Goal: Information Seeking & Learning: Learn about a topic

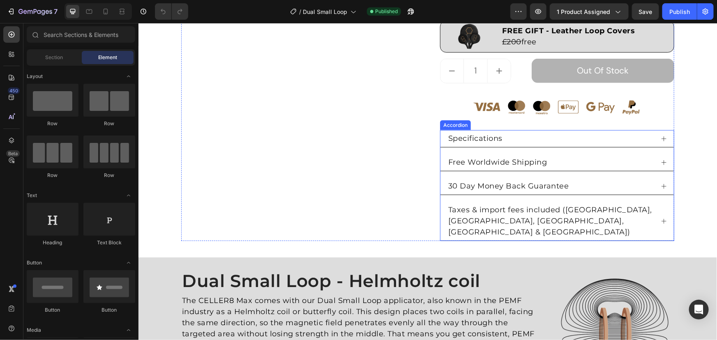
scroll to position [261, 0]
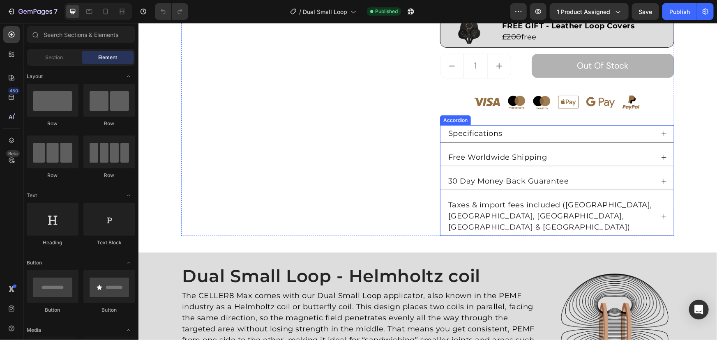
click at [535, 132] on div "Specifications" at bounding box center [549, 133] width 207 height 14
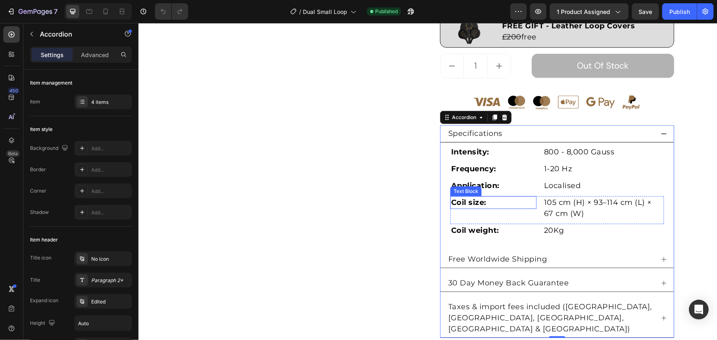
click at [491, 205] on p "Coil size:" at bounding box center [493, 202] width 85 height 11
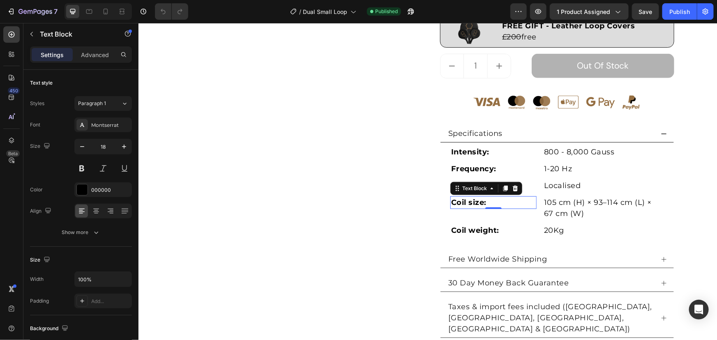
drag, startPoint x: 498, startPoint y: 203, endPoint x: 502, endPoint y: 200, distance: 5.3
click at [498, 202] on p "Coil size:" at bounding box center [493, 202] width 85 height 11
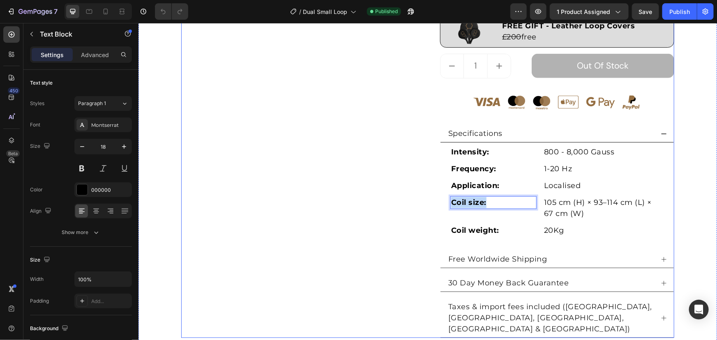
drag, startPoint x: 512, startPoint y: 202, endPoint x: 407, endPoint y: 201, distance: 105.1
click at [407, 201] on div "Product Images Dual Small Loop (P) Title Loox - Rating widget Loox £1,500 Produ…" at bounding box center [427, 64] width 493 height 547
drag, startPoint x: 503, startPoint y: 201, endPoint x: 381, endPoint y: 195, distance: 122.1
click at [395, 199] on div "Product Images Dual Small Loop (P) Title Loox - Rating widget Loox £1,500 Produ…" at bounding box center [427, 64] width 493 height 547
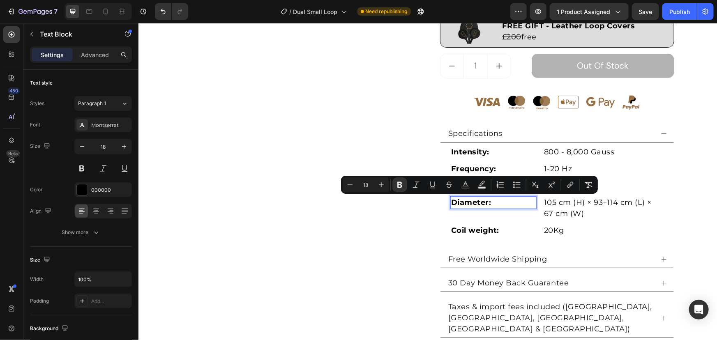
click at [467, 197] on p "Diameter:" at bounding box center [493, 202] width 85 height 11
click at [465, 201] on strong "Diameter:" at bounding box center [471, 202] width 40 height 9
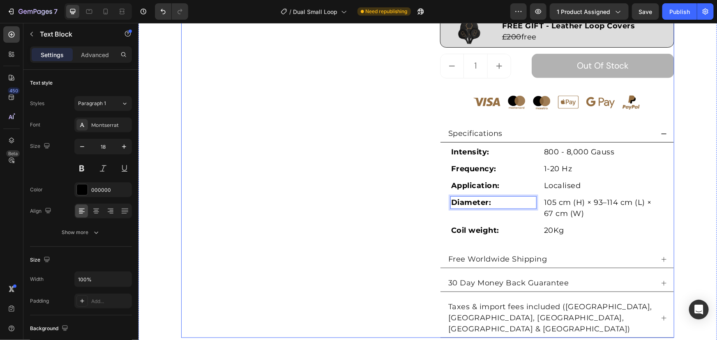
click at [392, 205] on div "Product Images" at bounding box center [298, 64] width 234 height 547
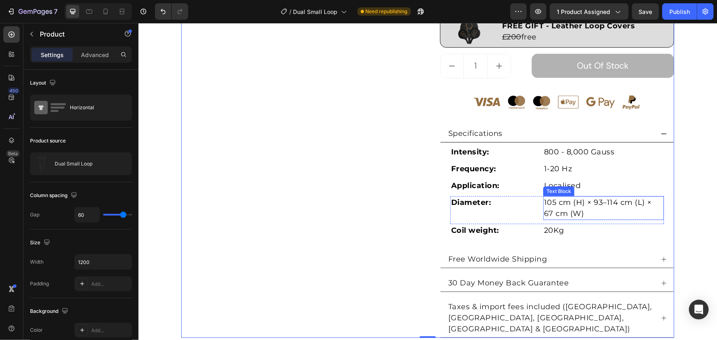
click at [582, 216] on p "105 cm (H) × 93–114 cm (L) × 67 cm (W)" at bounding box center [602, 208] width 119 height 22
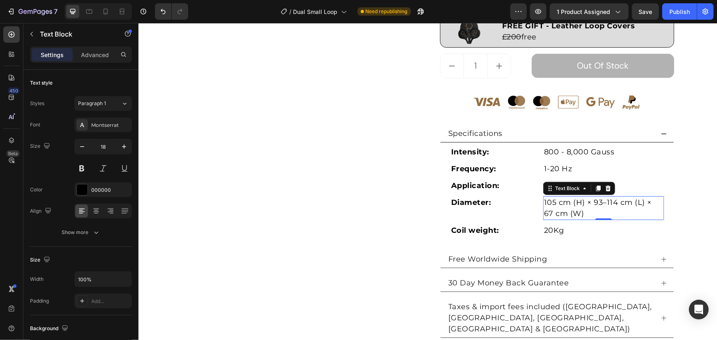
click at [584, 214] on p "105 cm (H) × 93–114 cm (L) × 67 cm (W)" at bounding box center [602, 208] width 119 height 22
click at [586, 213] on p "105 cm (H) × 93–114 cm (L) × 67 cm (W)" at bounding box center [602, 208] width 119 height 22
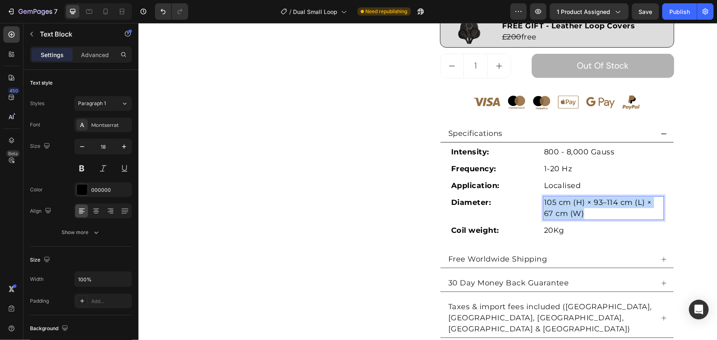
drag, startPoint x: 587, startPoint y: 213, endPoint x: 479, endPoint y: 177, distance: 114.0
click at [479, 177] on div "Intensity: Text Block 800 - 8,000 Gauss Text Block Row Frequency: Text Block 1-…" at bounding box center [557, 192] width 214 height 95
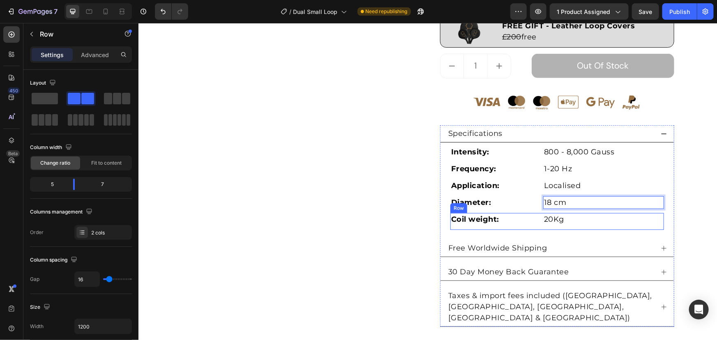
click at [539, 227] on div "Coil weight: Text Block 20Kg Text Block Row" at bounding box center [557, 221] width 214 height 17
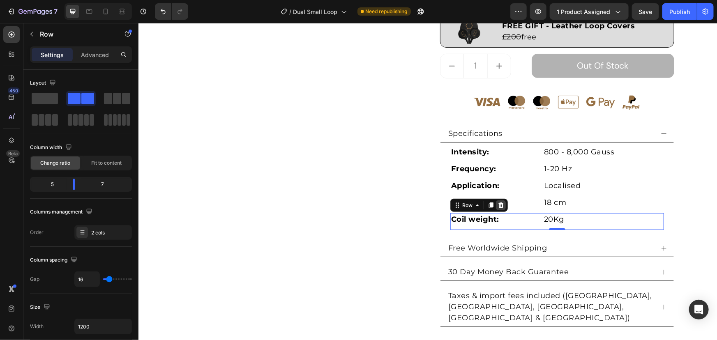
click at [499, 207] on icon at bounding box center [500, 205] width 7 height 7
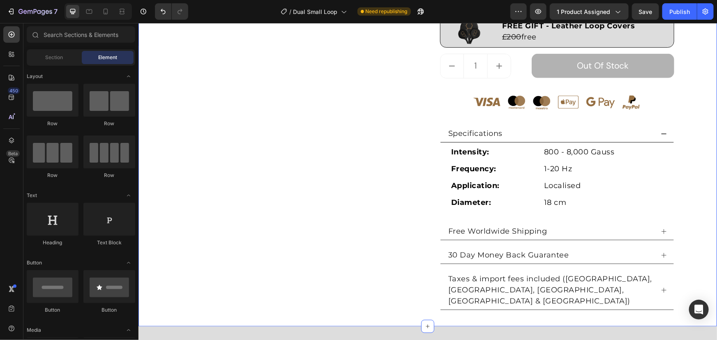
click at [691, 171] on div "Product Images Dual Small Loop (P) Title Loox - Rating widget Loox £1,500 Produ…" at bounding box center [427, 50] width 566 height 519
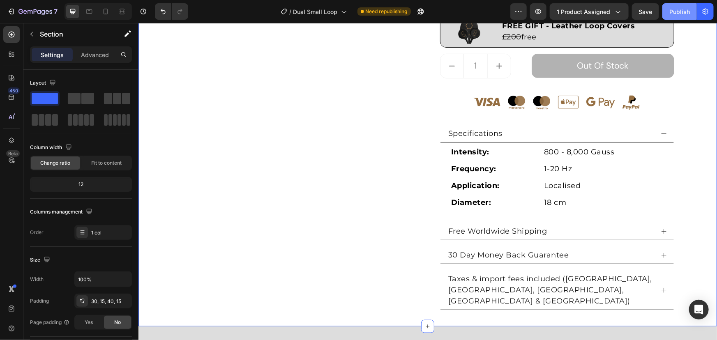
click at [685, 13] on div "Publish" at bounding box center [679, 11] width 21 height 9
